Goal: Transaction & Acquisition: Register for event/course

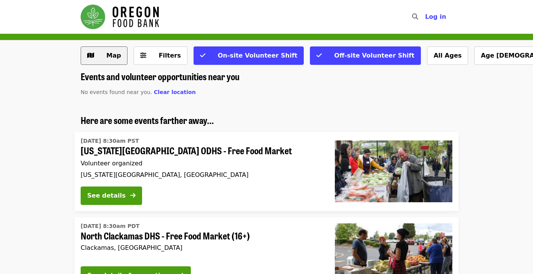
click at [114, 54] on span "Map" at bounding box center [113, 55] width 15 height 7
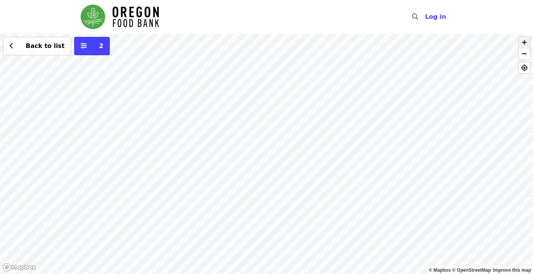
click at [524, 42] on span "button" at bounding box center [524, 42] width 11 height 11
drag, startPoint x: 270, startPoint y: 85, endPoint x: 324, endPoint y: 158, distance: 91.2
click at [324, 157] on div "Back to list 2" at bounding box center [266, 154] width 533 height 241
click at [527, 43] on span "button" at bounding box center [524, 42] width 11 height 11
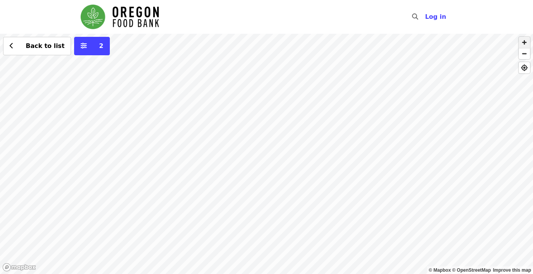
click at [527, 43] on span "button" at bounding box center [524, 42] width 11 height 11
click at [396, 160] on div "Back to list 2" at bounding box center [266, 154] width 533 height 241
drag, startPoint x: 327, startPoint y: 80, endPoint x: 312, endPoint y: 202, distance: 122.8
click at [312, 201] on div "Back to list 2" at bounding box center [266, 154] width 533 height 241
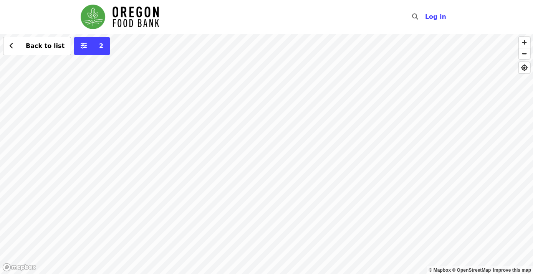
click at [278, 176] on div "Back to list 2" at bounding box center [266, 154] width 533 height 241
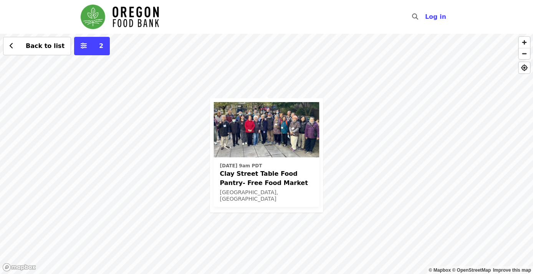
click at [278, 176] on span "Clay Street Table Food Pantry- Free Food Market" at bounding box center [266, 179] width 93 height 18
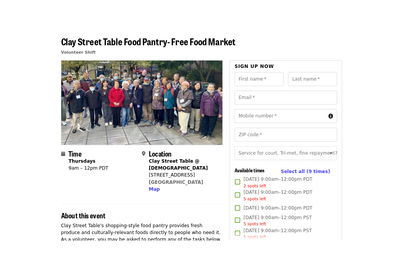
scroll to position [36, 0]
